Goal: Information Seeking & Learning: Understand process/instructions

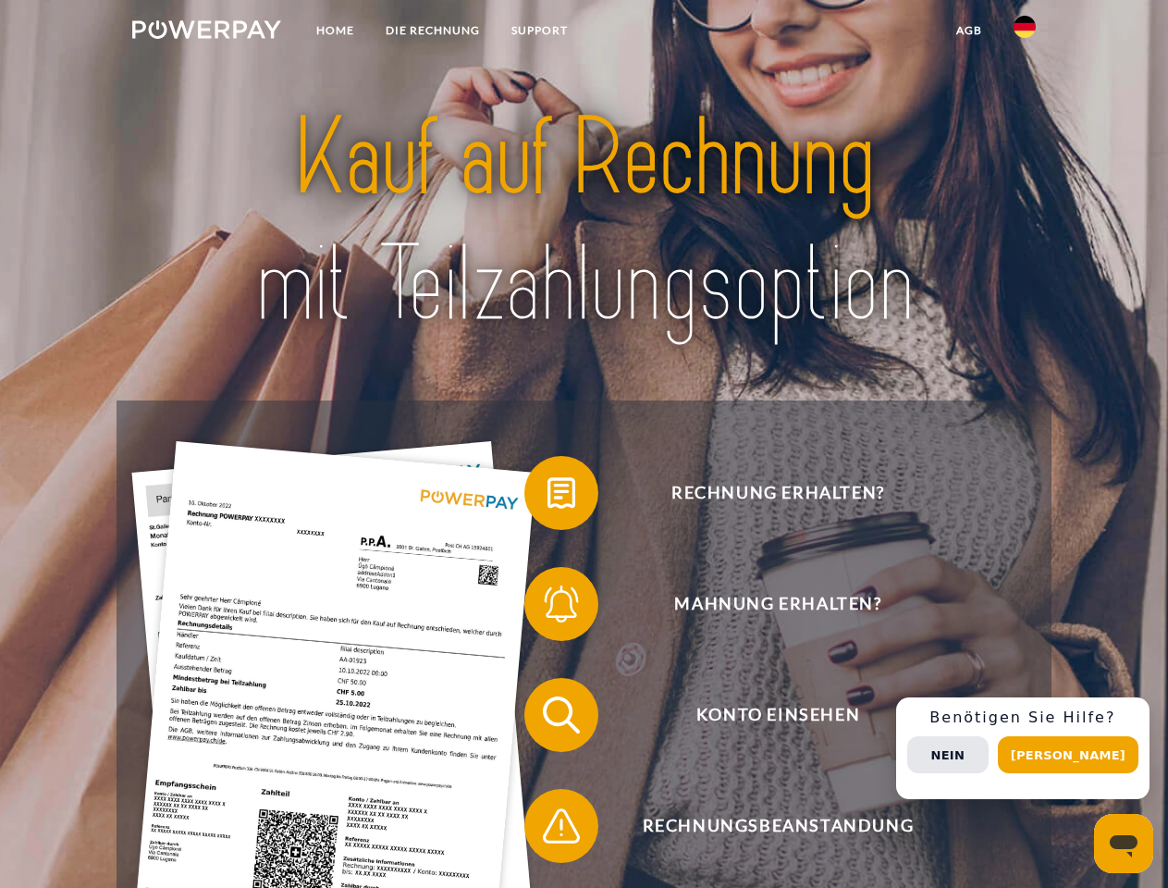
click at [206, 32] on img at bounding box center [206, 29] width 149 height 18
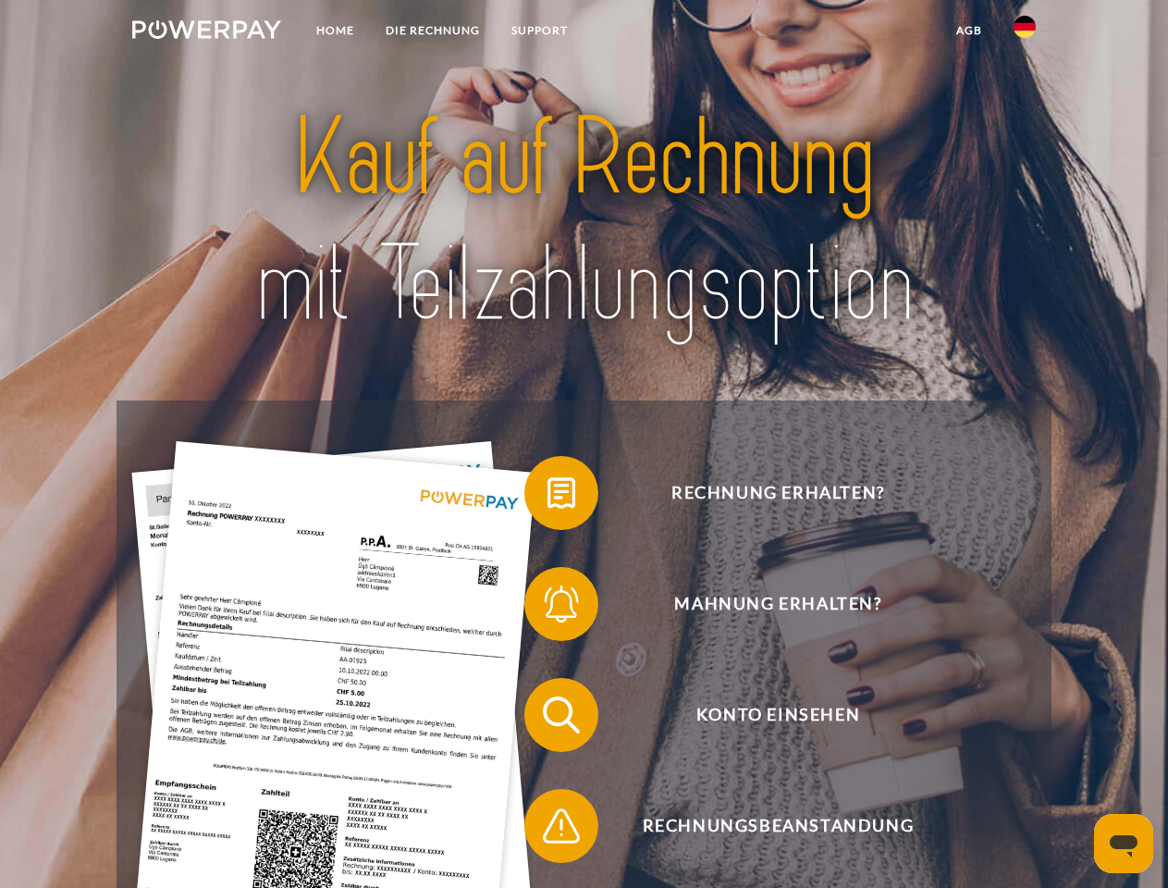
click at [1024, 32] on img at bounding box center [1024, 27] width 22 height 22
click at [968, 31] on link "agb" at bounding box center [968, 30] width 57 height 33
click at [547, 496] on span at bounding box center [533, 493] width 92 height 92
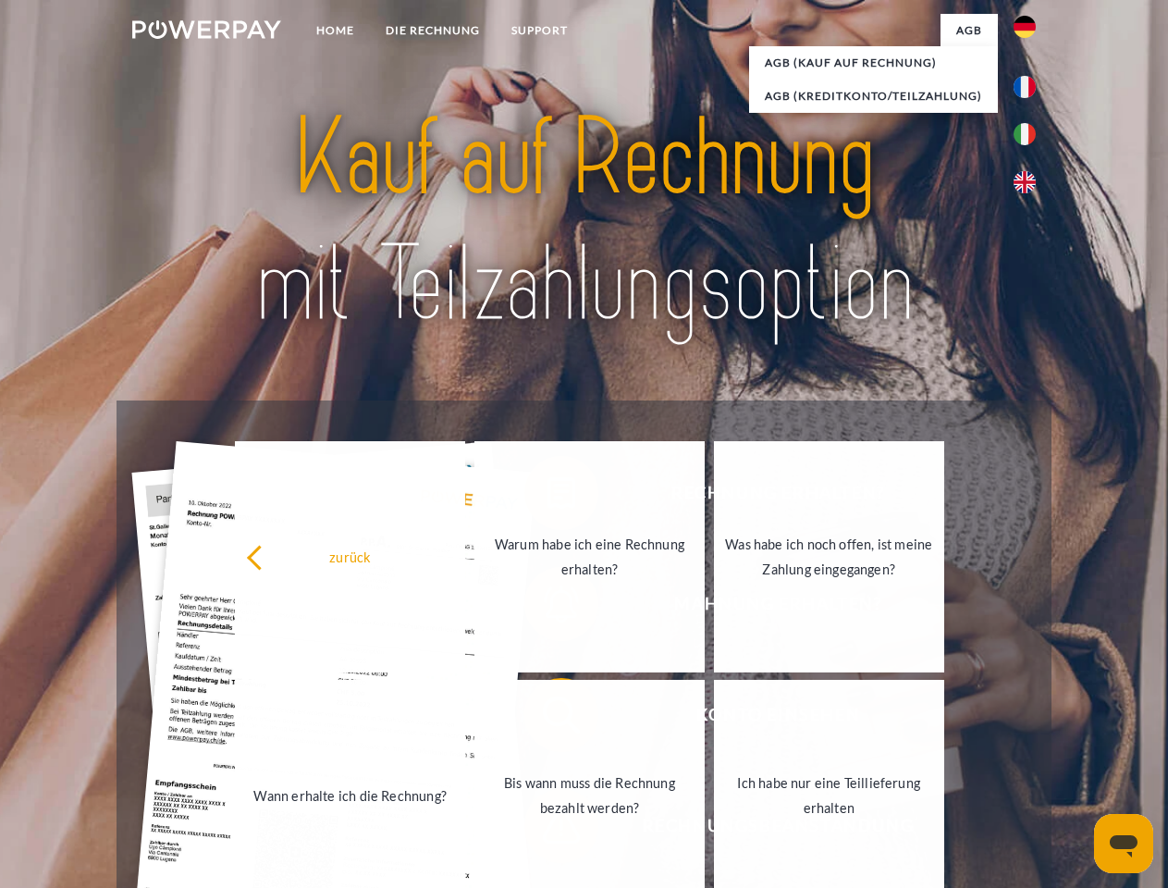
click at [547, 607] on div "Rechnung erhalten? Mahnung erhalten? Konto einsehen" at bounding box center [583, 770] width 934 height 740
click at [547, 718] on link "Bis wann muss die Rechnung bezahlt werden?" at bounding box center [589, 795] width 230 height 231
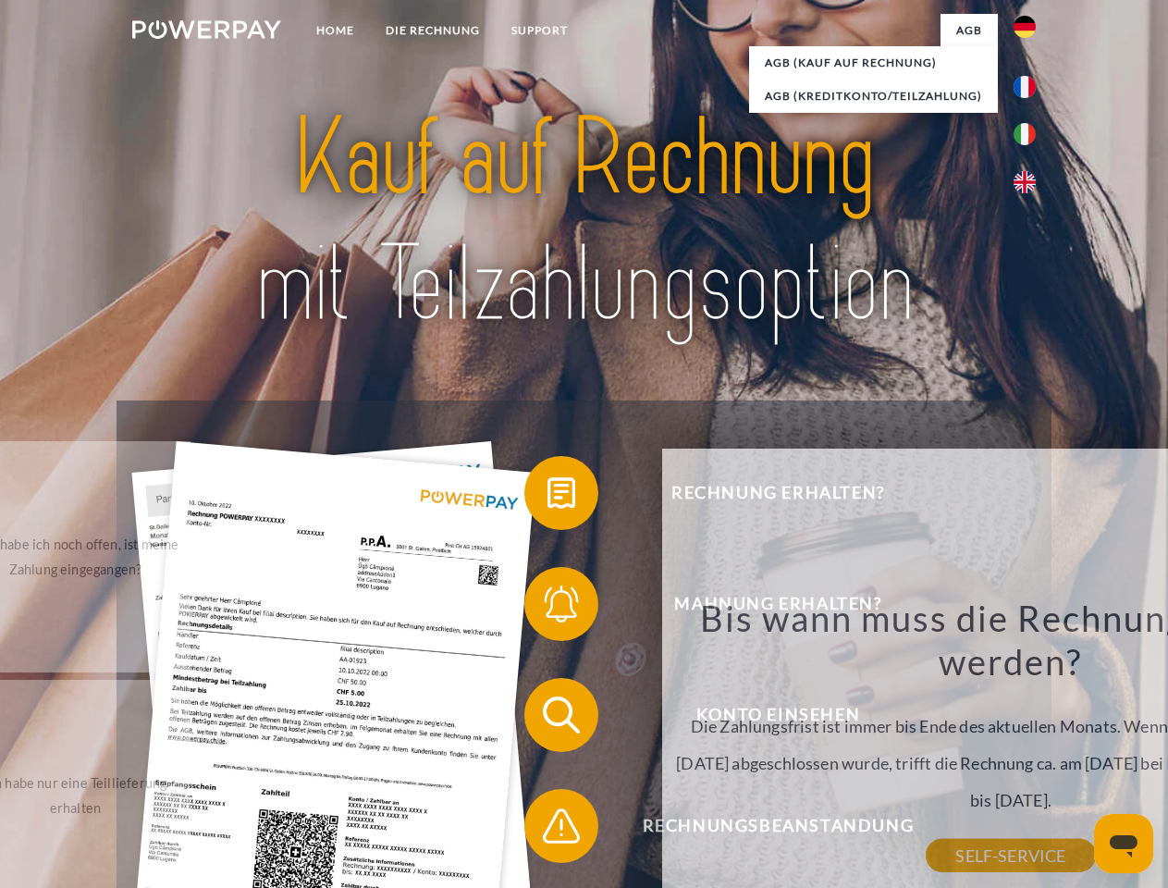
click at [673, 829] on div "Bis wann muss die Rechnung bezahlt werden? Die Zahlungsfrist ist immer bis Ende…" at bounding box center [1010, 725] width 675 height 260
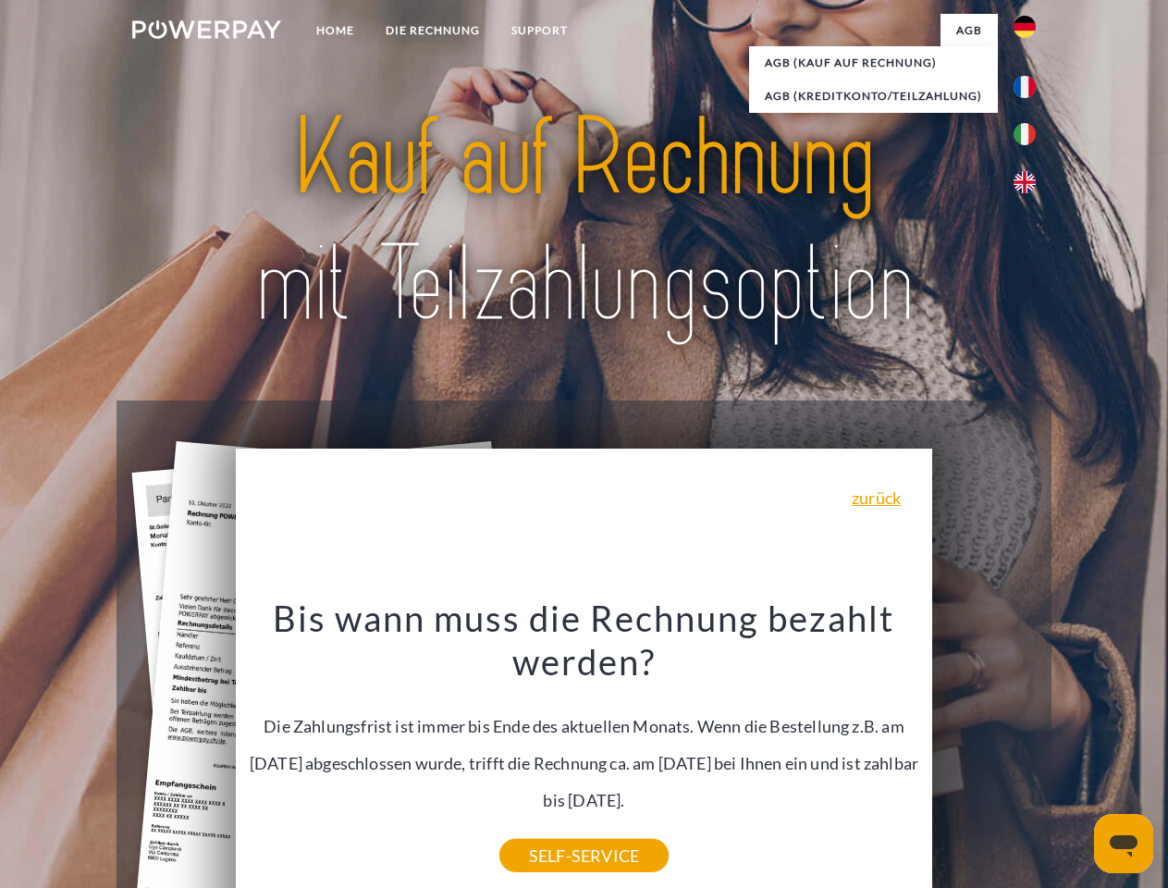
click at [1029, 748] on div "Rechnung erhalten? Mahnung erhalten? Konto einsehen" at bounding box center [583, 770] width 934 height 740
click at [984, 752] on span "Konto einsehen" at bounding box center [777, 715] width 453 height 74
click at [1074, 754] on header "Home DIE RECHNUNG SUPPORT" at bounding box center [584, 638] width 1168 height 1277
